Goal: Navigation & Orientation: Find specific page/section

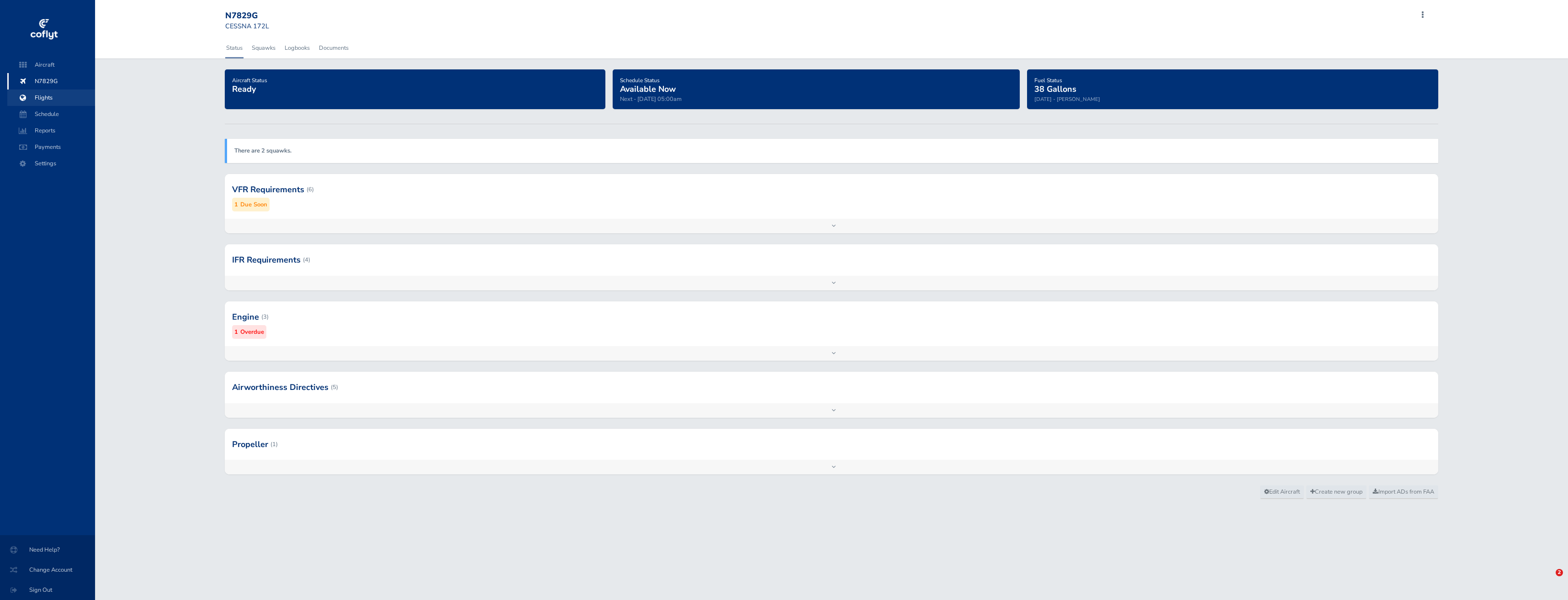
click at [57, 97] on span "Flights" at bounding box center [51, 97] width 69 height 16
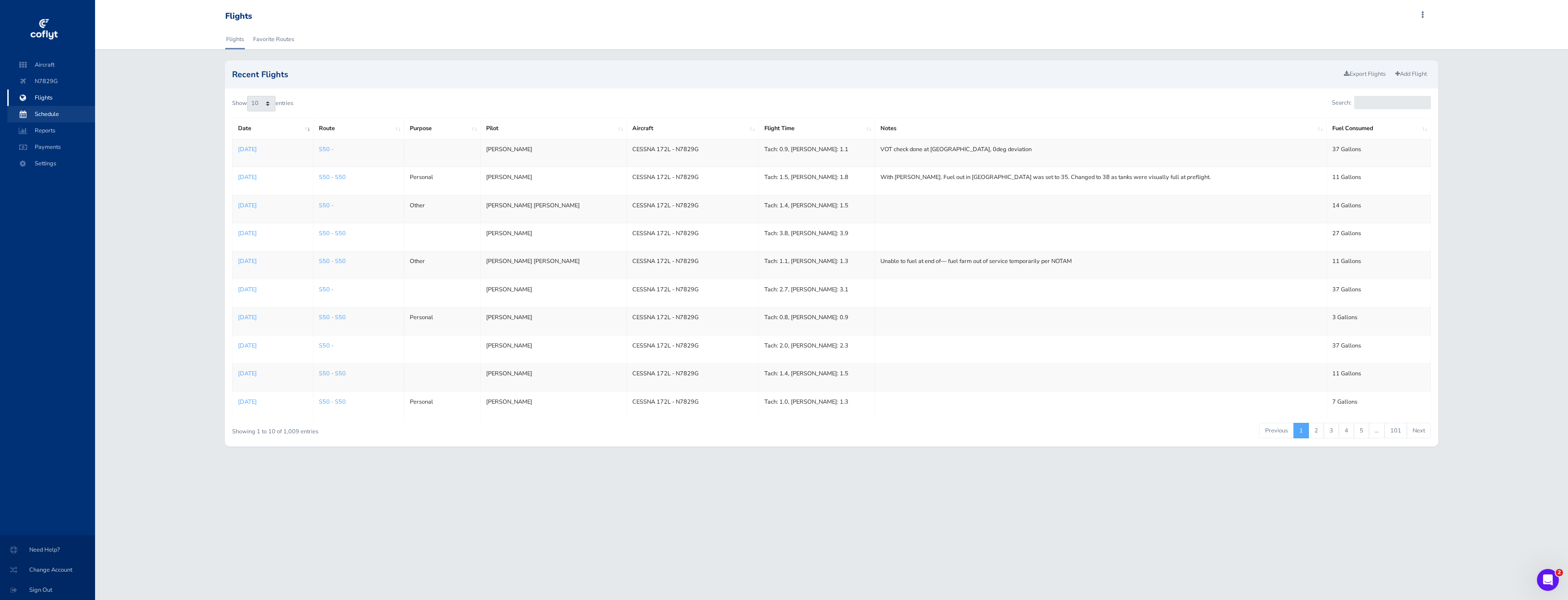
click at [53, 112] on span "Schedule" at bounding box center [51, 114] width 69 height 16
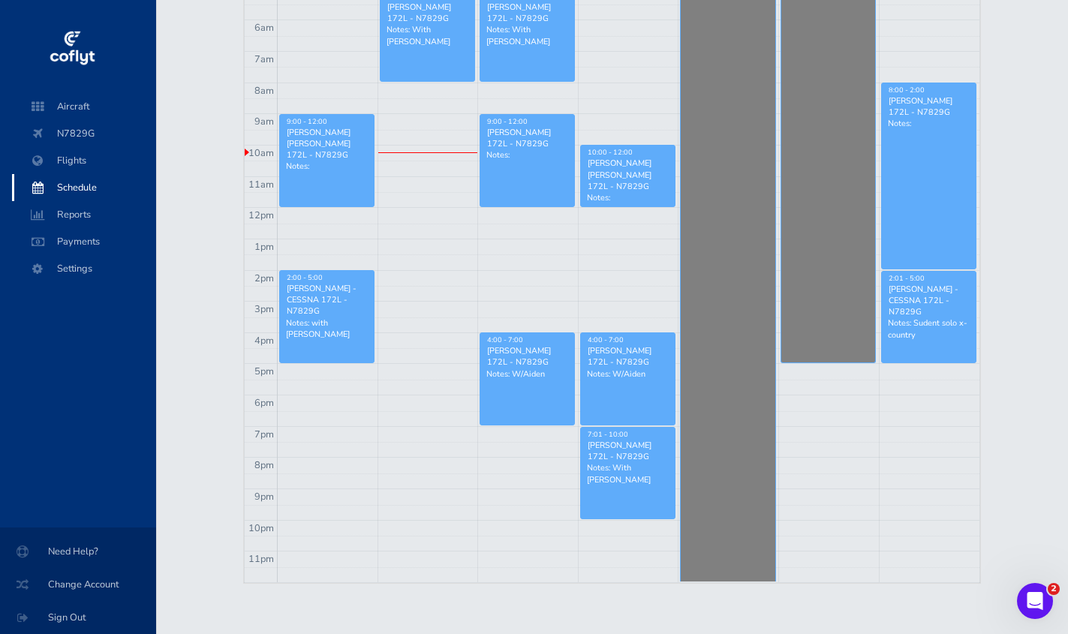
scroll to position [371, 0]
